Goal: Task Accomplishment & Management: Use online tool/utility

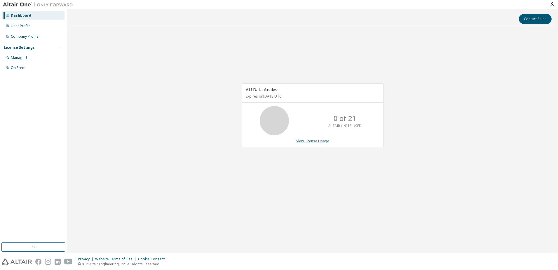
click at [316, 140] on link "View License Usage" at bounding box center [312, 140] width 33 height 5
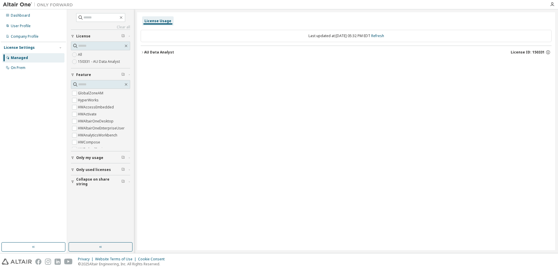
click at [143, 54] on button "AU Data Analyst License ID: 150331" at bounding box center [346, 52] width 411 height 13
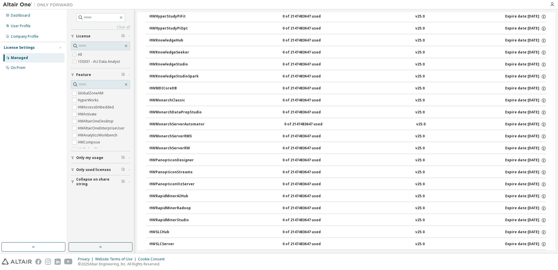
scroll to position [228, 0]
